Goal: Use online tool/utility: Utilize a website feature to perform a specific function

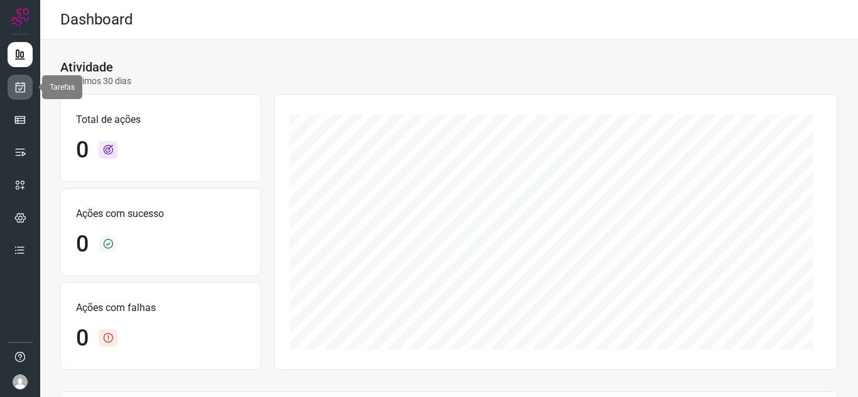
click at [16, 91] on icon at bounding box center [20, 87] width 13 height 13
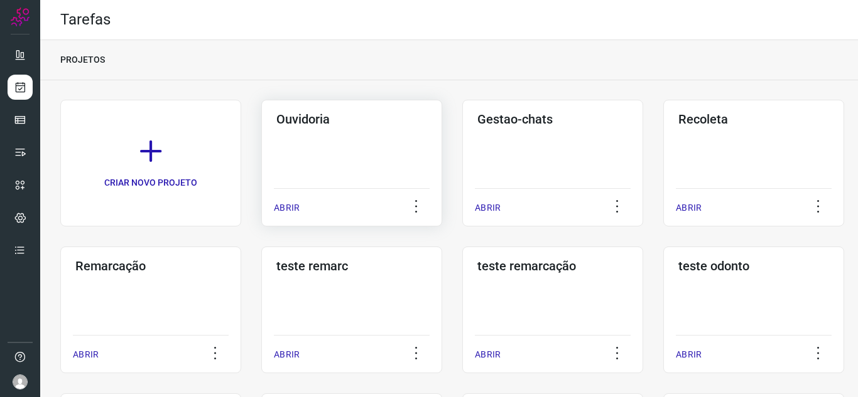
click at [283, 205] on p "ABRIR" at bounding box center [287, 208] width 26 height 13
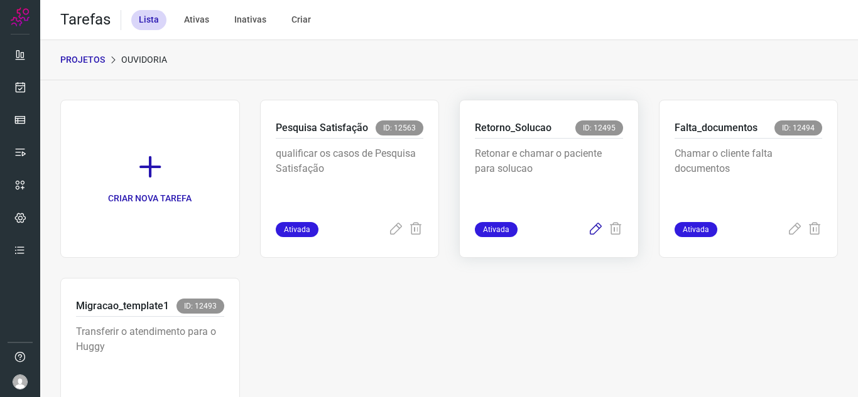
click at [589, 228] on icon at bounding box center [595, 229] width 15 height 15
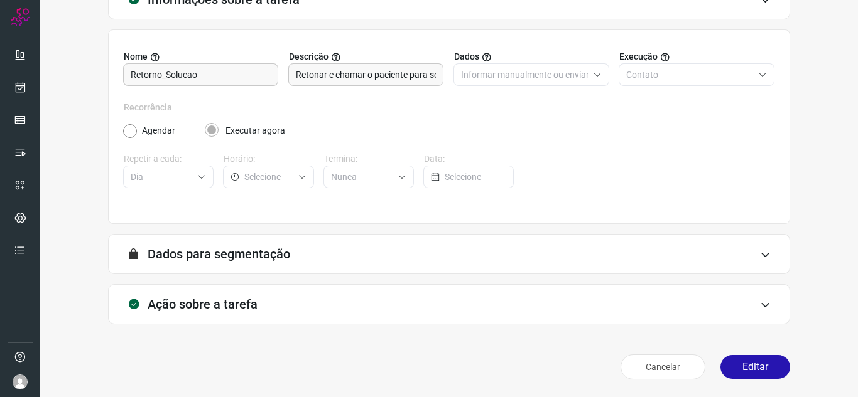
scroll to position [93, 0]
click at [744, 356] on button "Editar" at bounding box center [755, 367] width 70 height 24
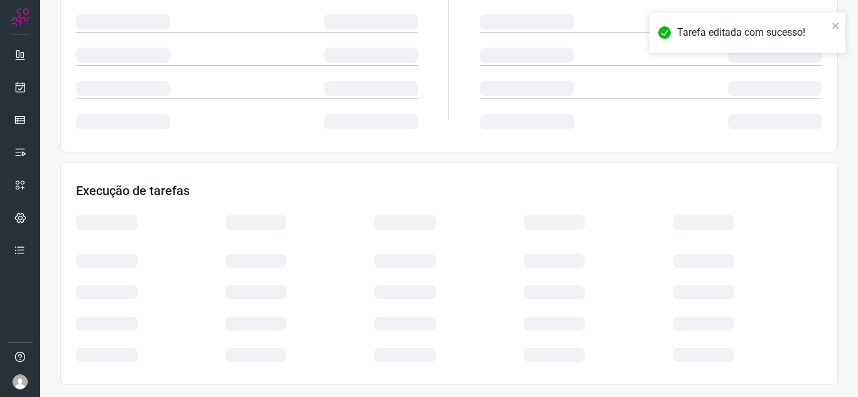
scroll to position [274, 0]
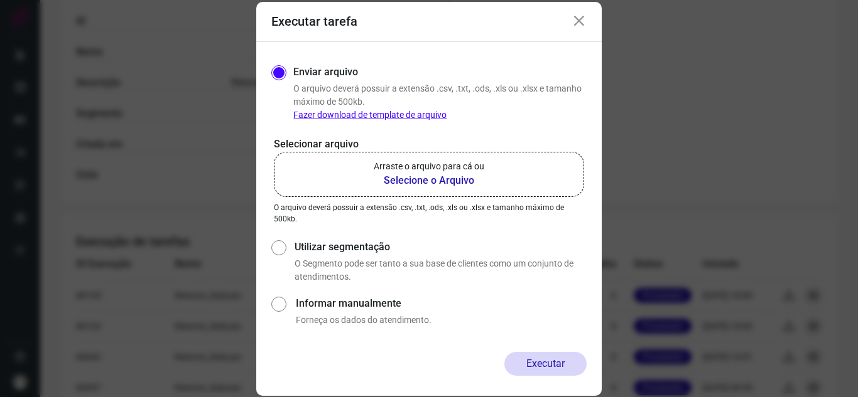
click at [443, 180] on b "Selecione o Arquivo" at bounding box center [429, 180] width 111 height 15
click at [0, 0] on input "Arraste o arquivo para cá ou Selecione o Arquivo" at bounding box center [0, 0] width 0 height 0
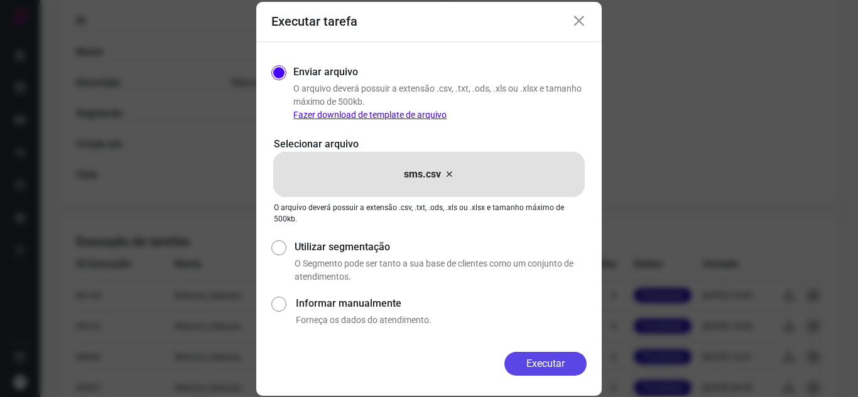
click at [547, 367] on button "Executar" at bounding box center [545, 364] width 82 height 24
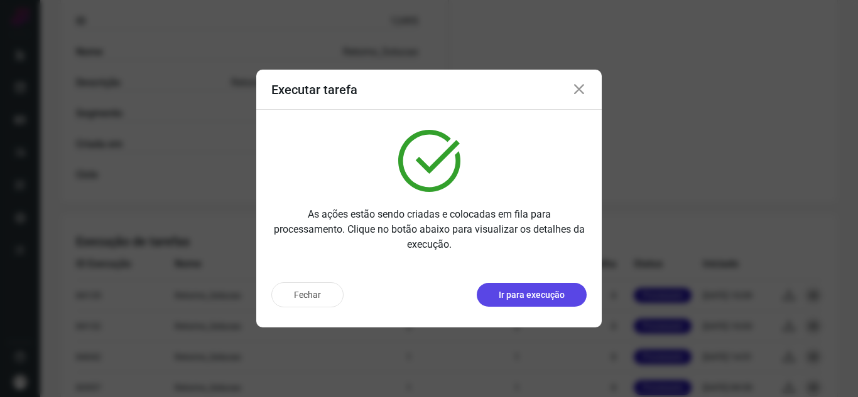
click at [532, 292] on p "Ir para execução" at bounding box center [532, 295] width 66 height 13
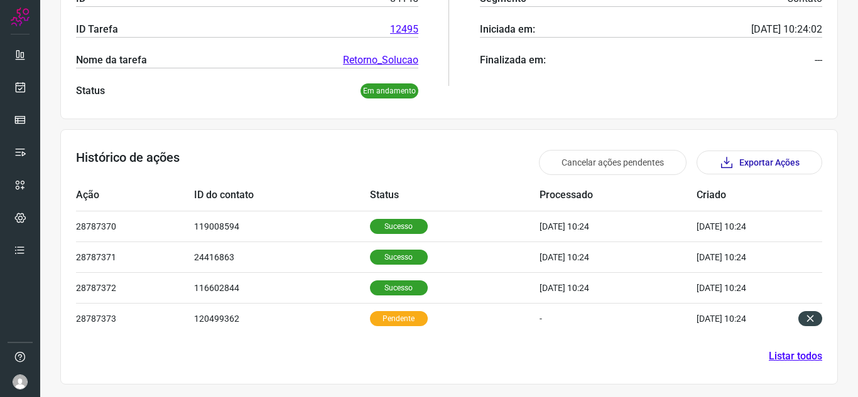
scroll to position [245, 0]
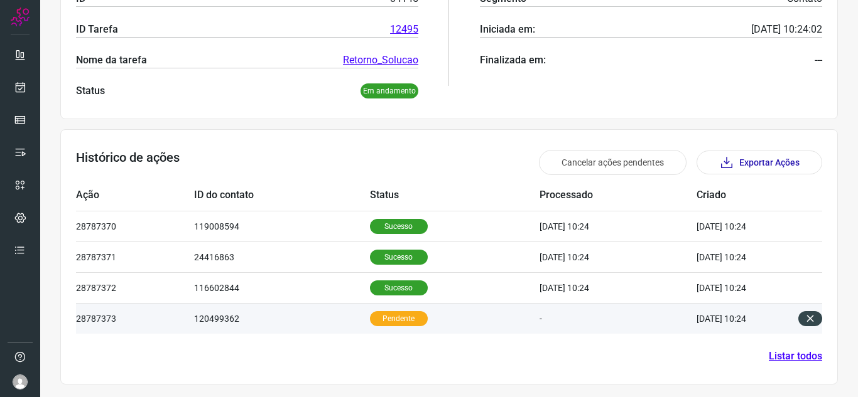
click at [443, 316] on td "Pendente" at bounding box center [455, 318] width 170 height 31
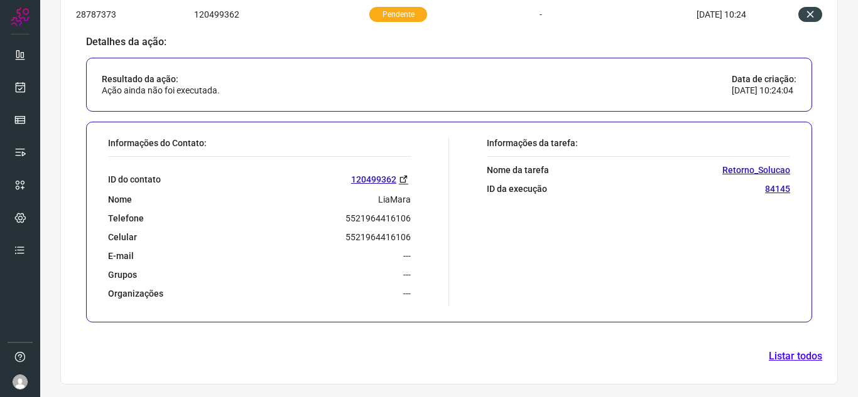
scroll to position [549, 0]
click at [360, 222] on p "5521964416106" at bounding box center [377, 218] width 65 height 11
copy p "5521964416106"
